Goal: Transaction & Acquisition: Purchase product/service

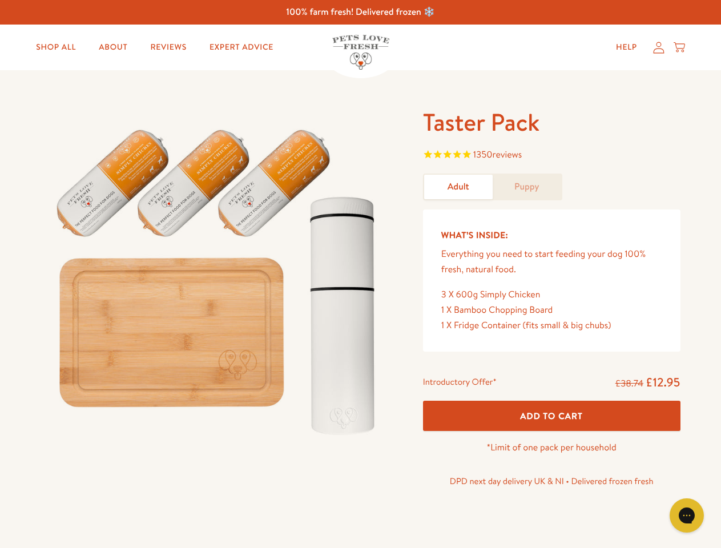
click at [360, 274] on img at bounding box center [218, 277] width 354 height 340
click at [551, 156] on span "1350 reviews" at bounding box center [551, 155] width 257 height 17
click at [551, 415] on div "Introductory Offer* £38.74 £12.95 Add To Cart *Limit of one pack per household …" at bounding box center [552, 435] width 276 height 131
click at [687, 515] on icon "Gorgias live chat" at bounding box center [686, 515] width 11 height 11
